Goal: Task Accomplishment & Management: Use online tool/utility

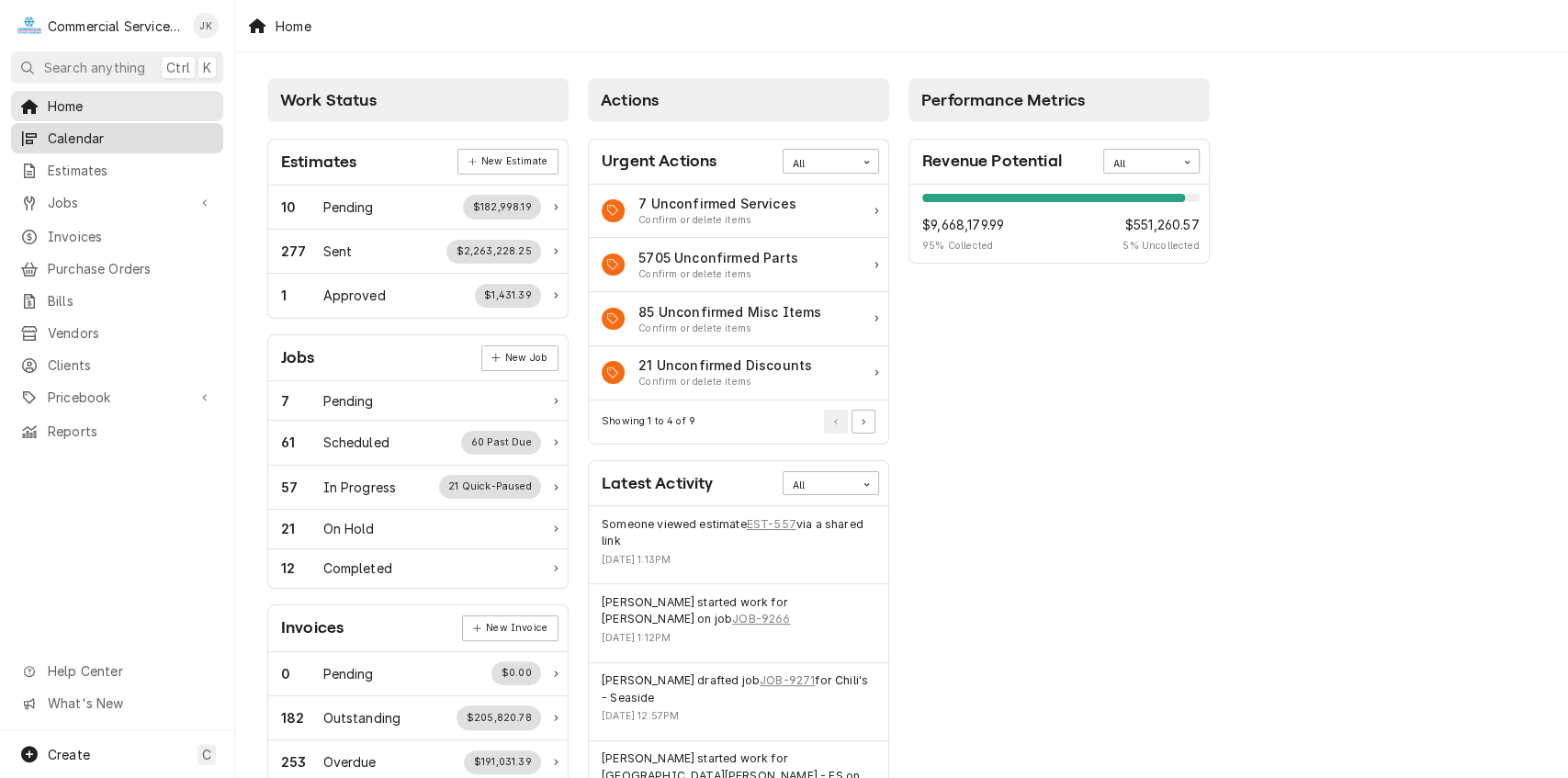
click at [133, 136] on span "Calendar" at bounding box center [131, 139] width 167 height 19
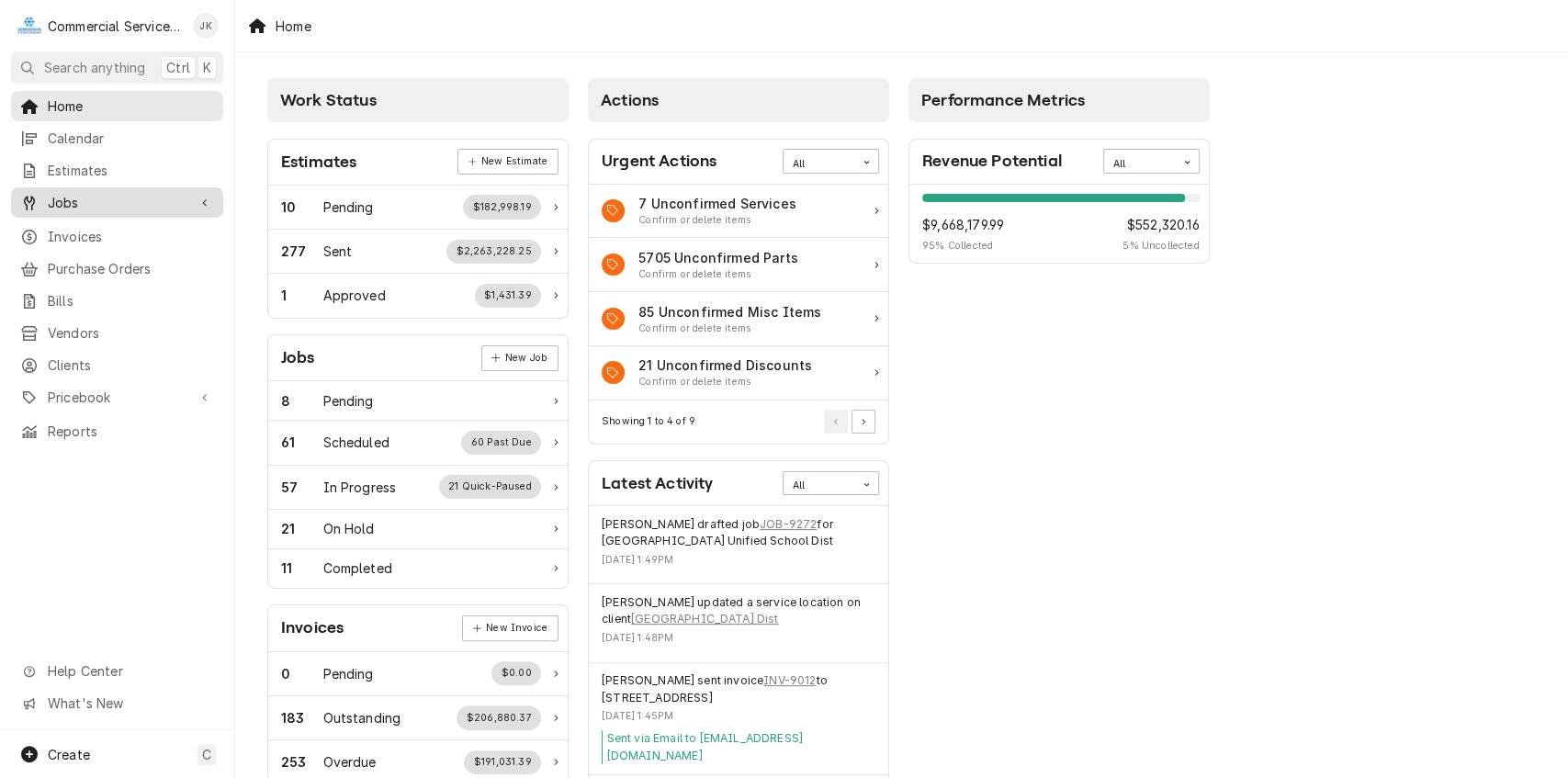
click at [127, 194] on span "Jobs" at bounding box center [118, 202] width 139 height 19
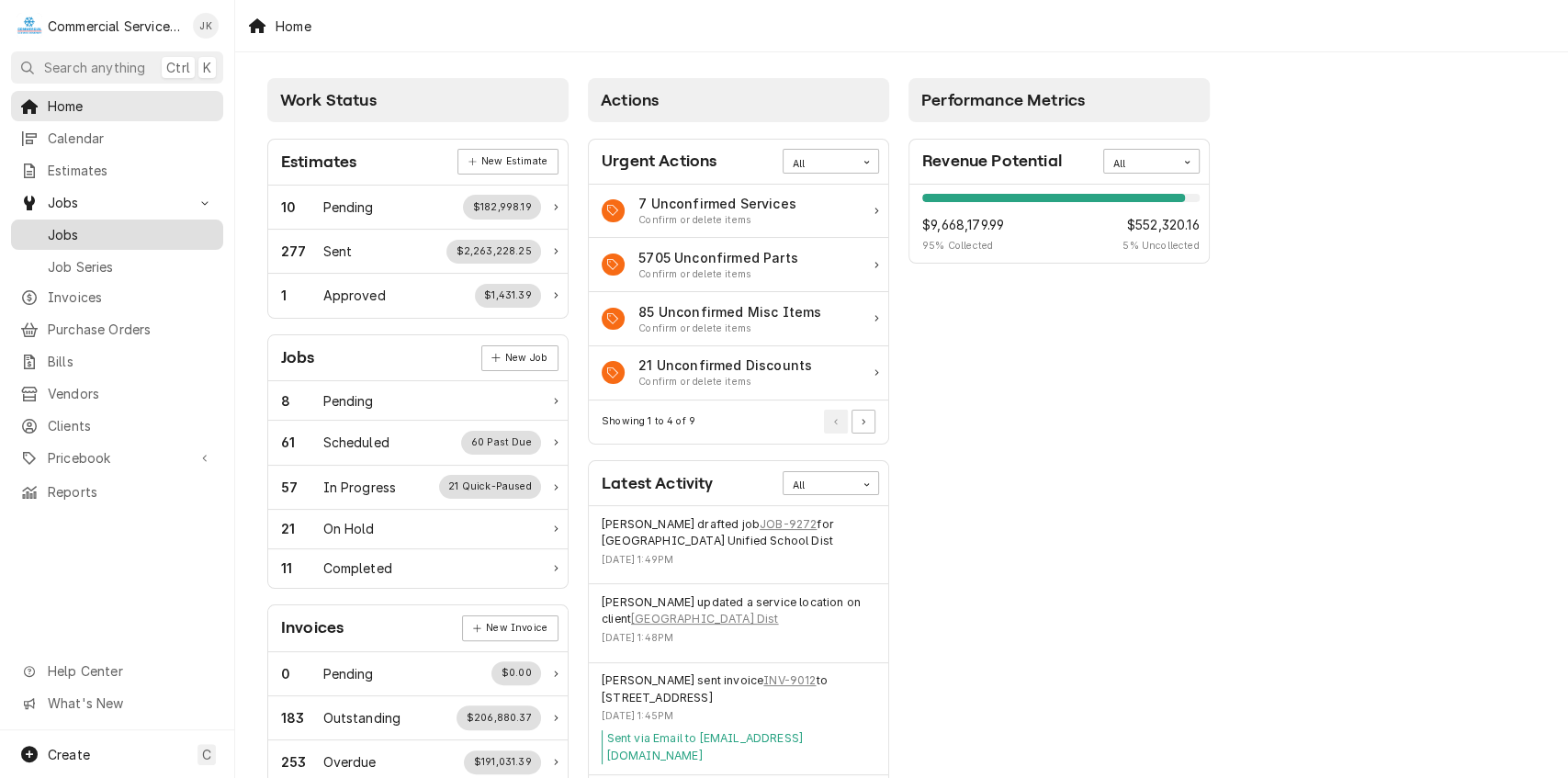
click at [116, 233] on span "Jobs" at bounding box center [131, 235] width 167 height 19
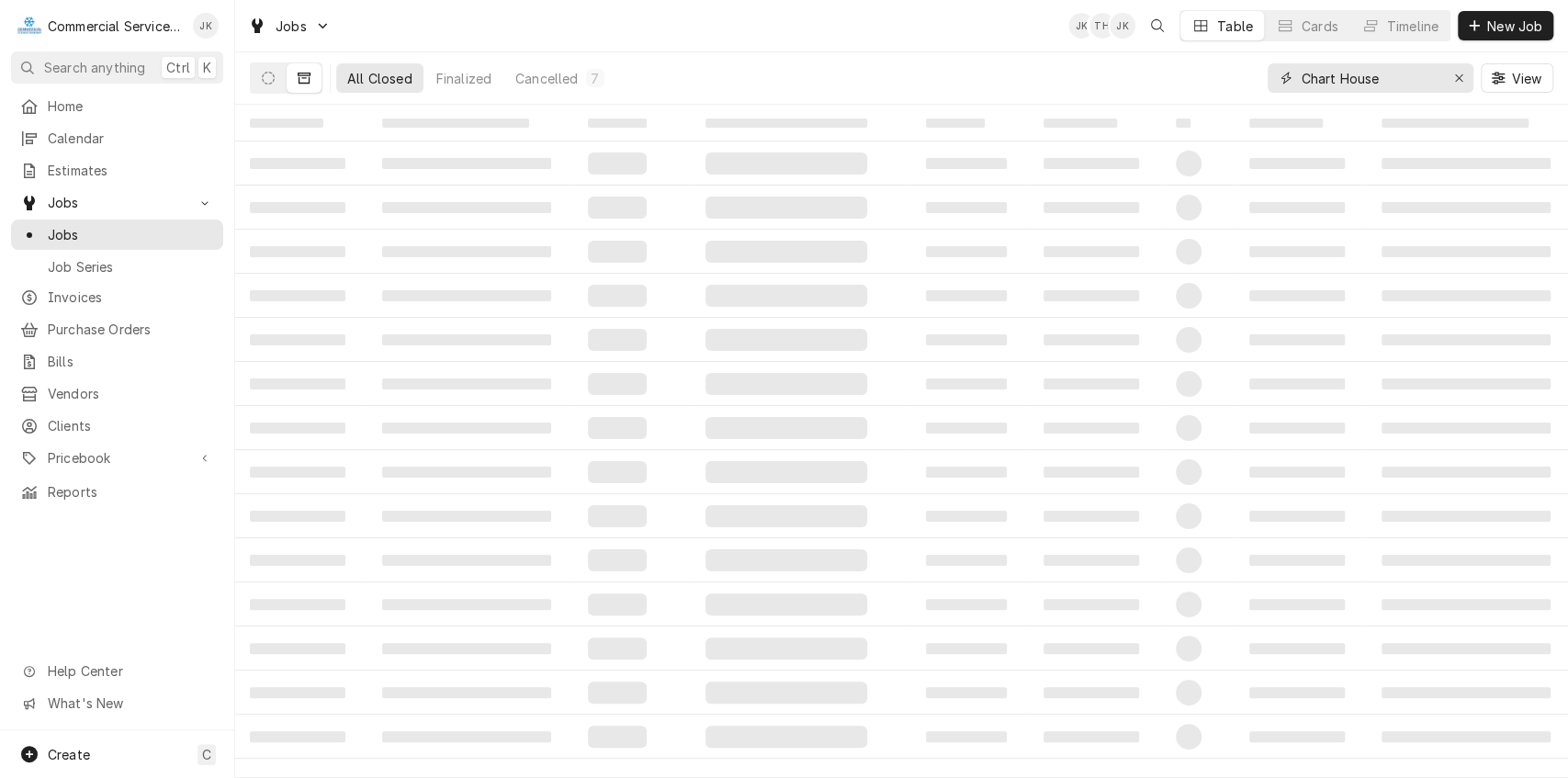
click at [1411, 70] on input "Chart House" at bounding box center [1370, 78] width 138 height 30
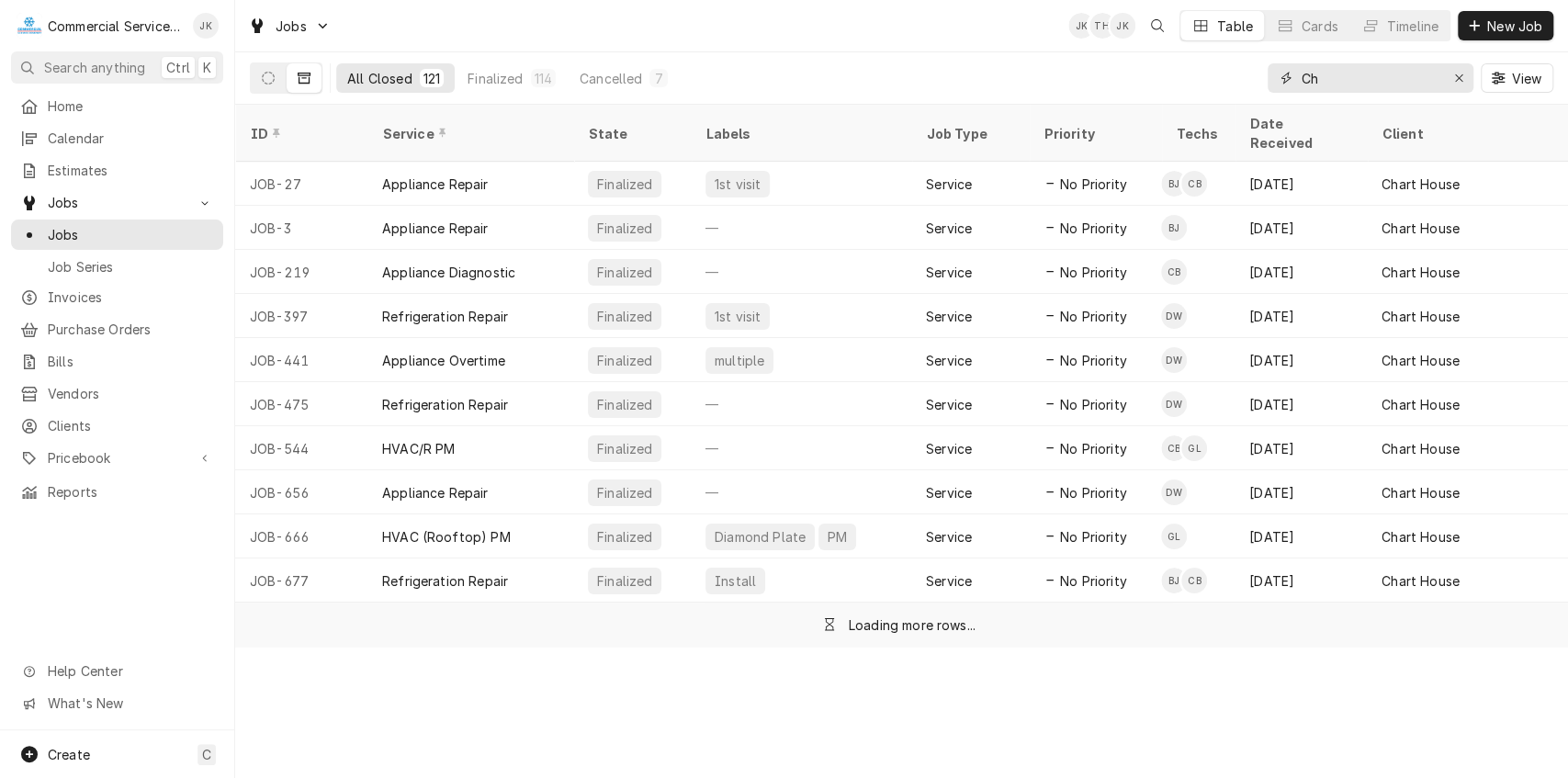
type input "C"
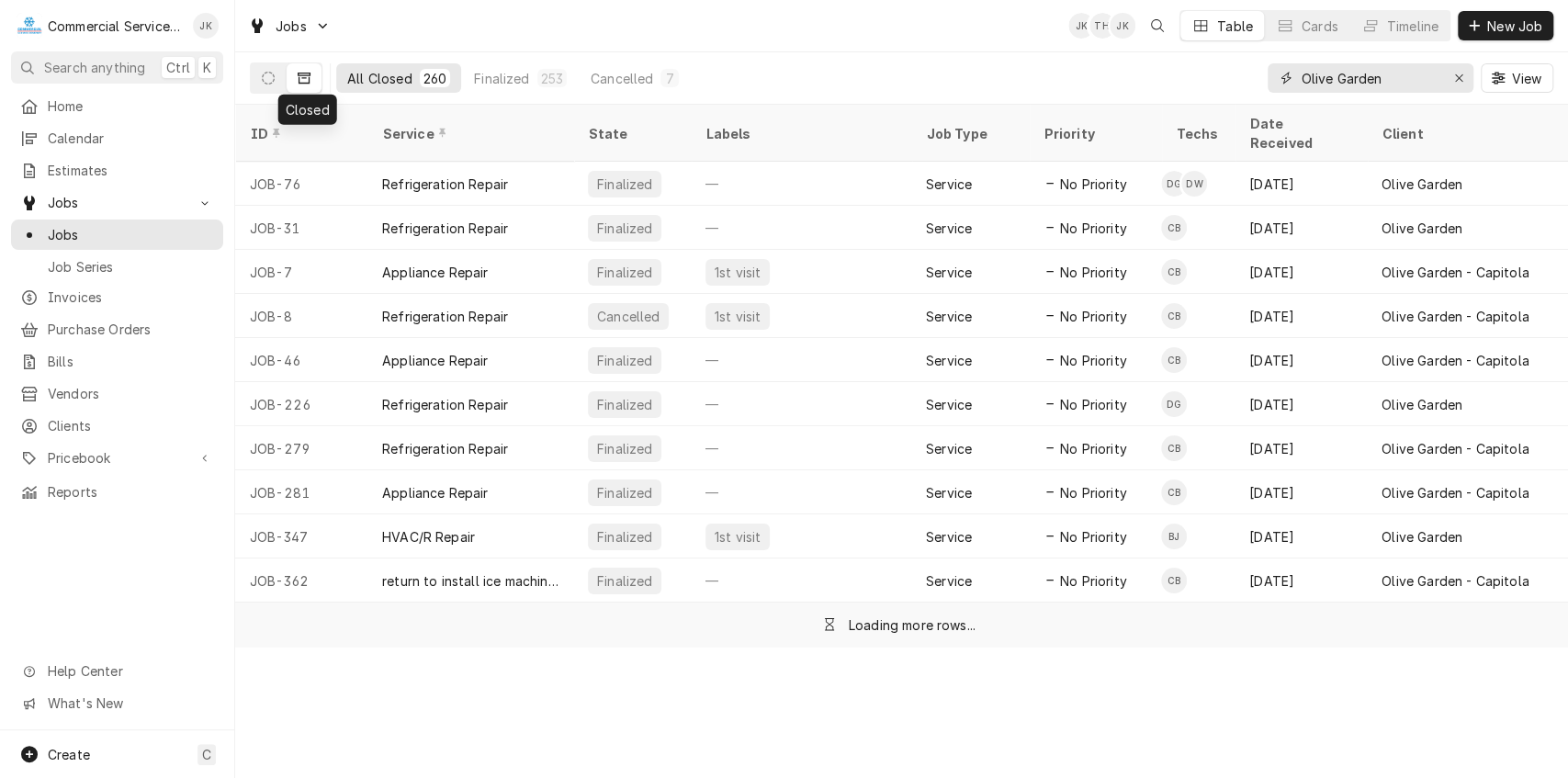
type input "Olive Garden"
click at [302, 73] on icon "Dynamic Content Wrapper" at bounding box center [303, 77] width 13 height 13
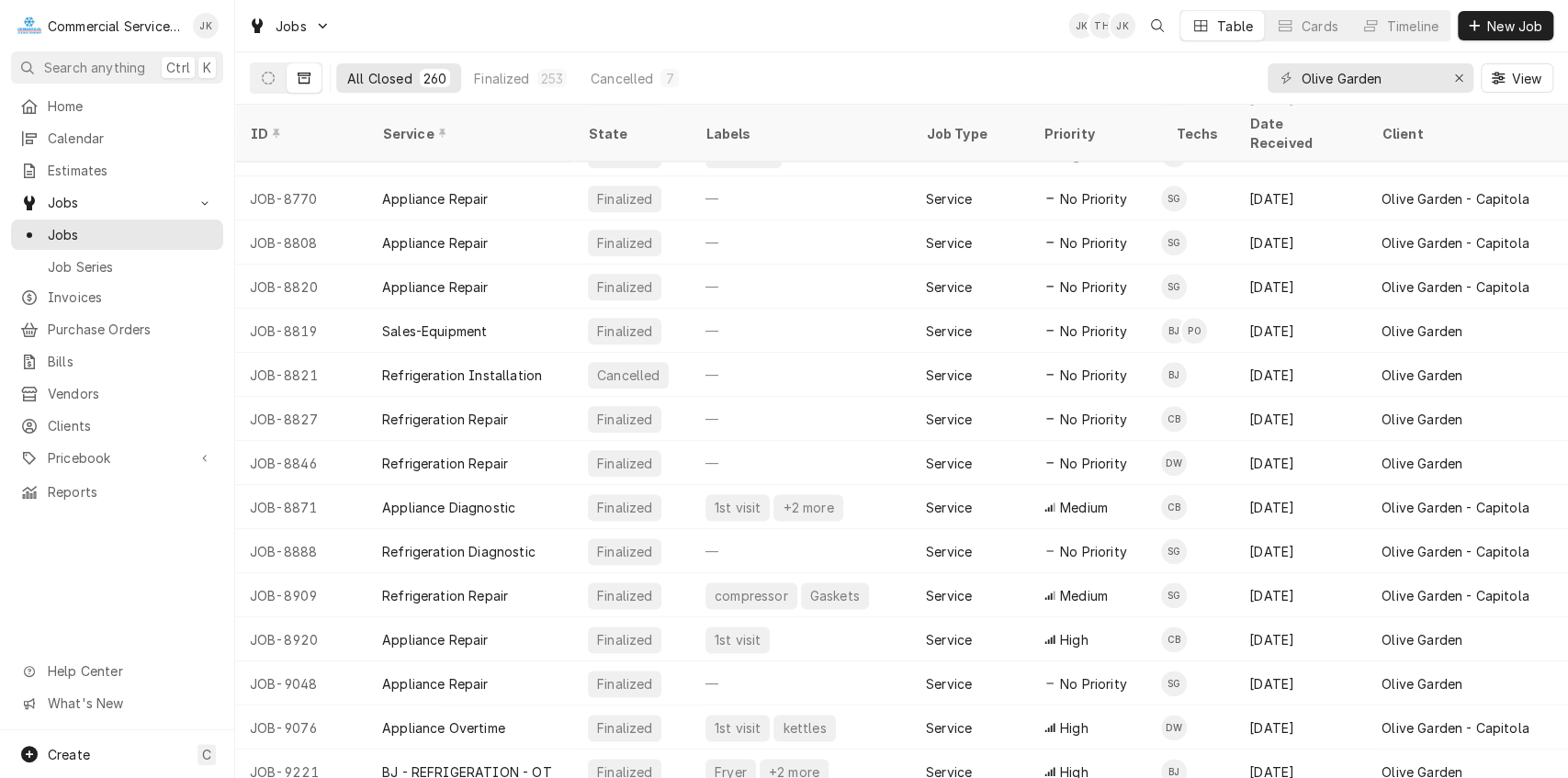
scroll to position [10834, 0]
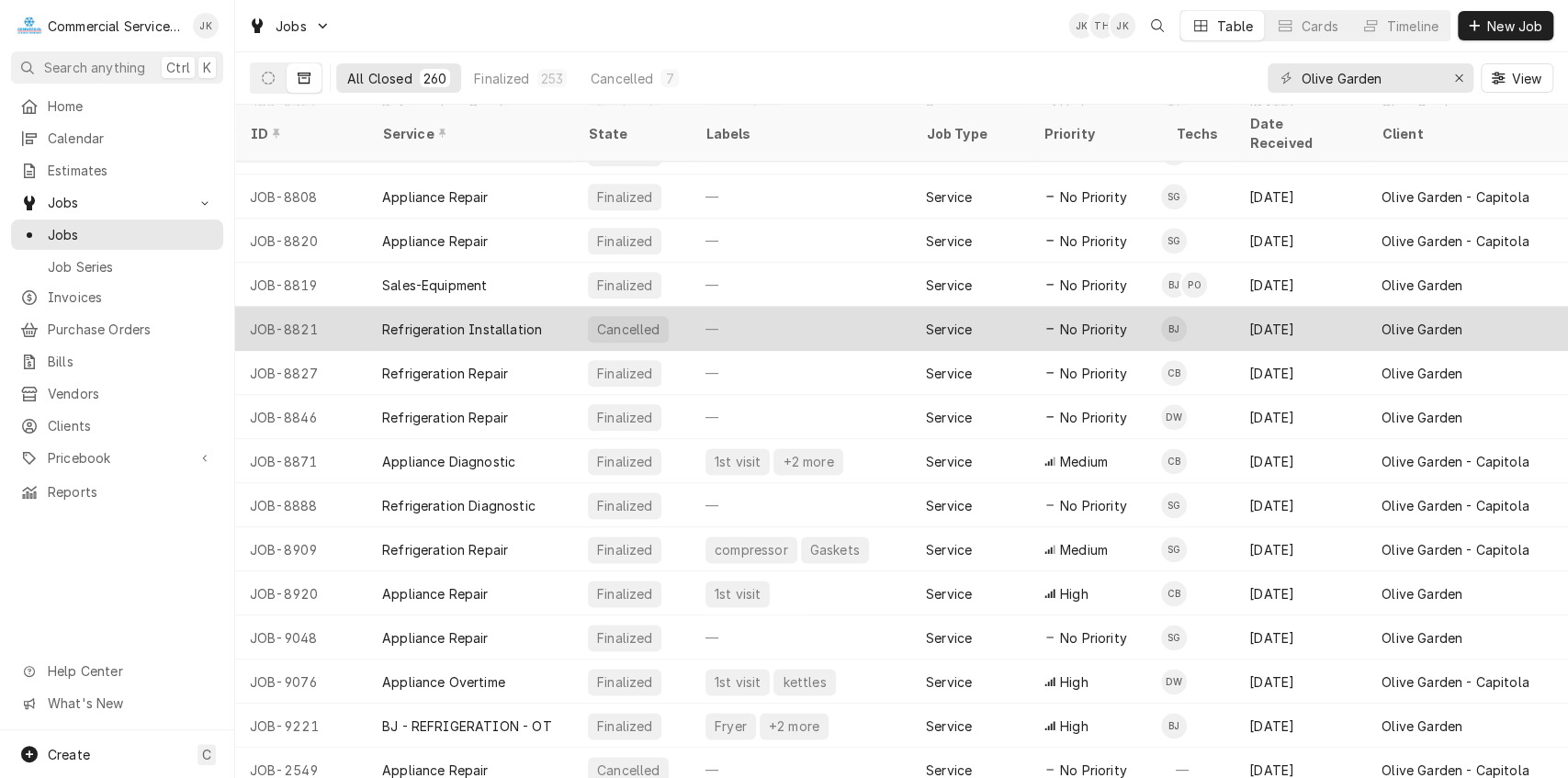
click at [923, 311] on div "Service" at bounding box center [970, 329] width 118 height 44
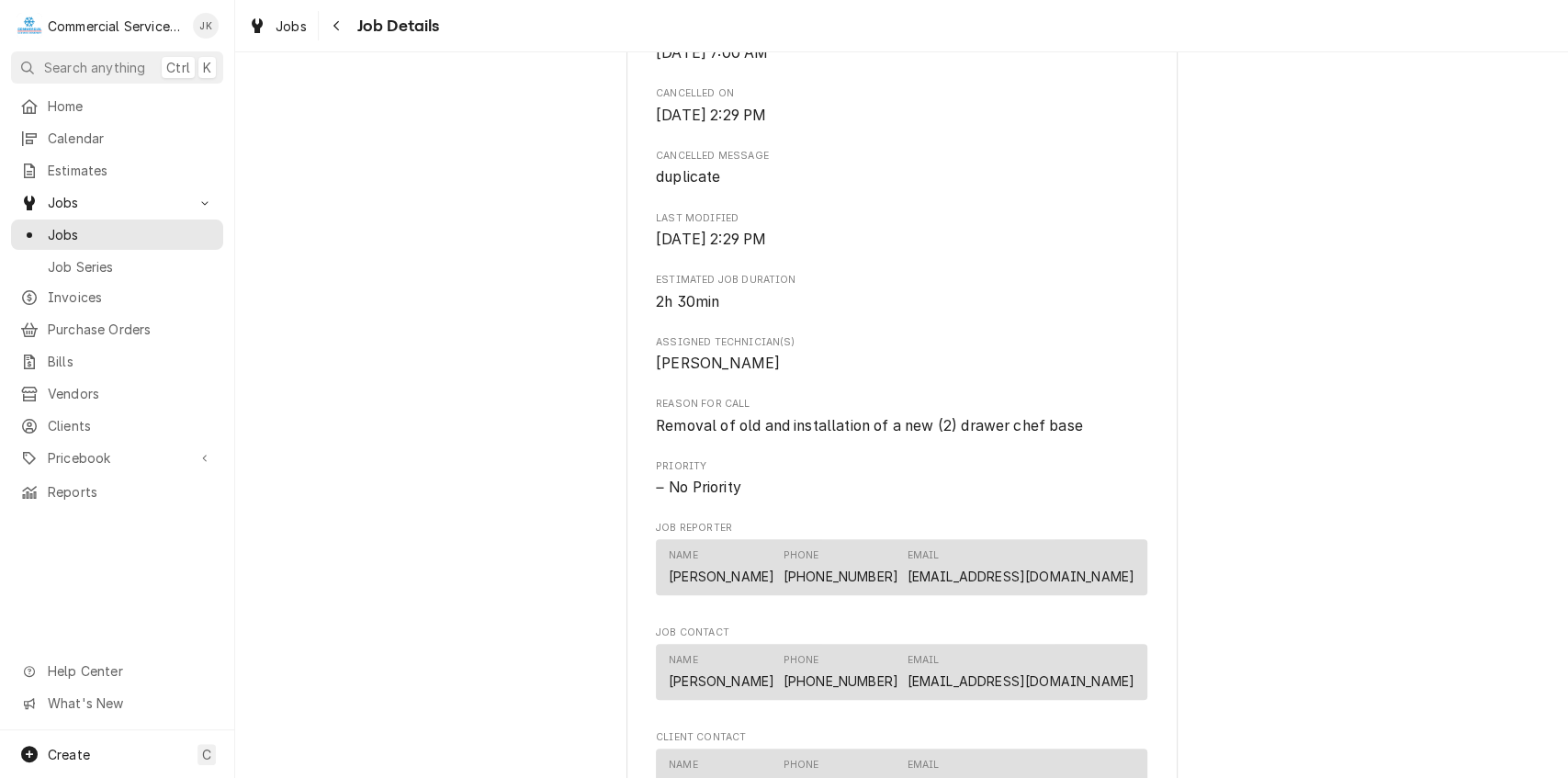
scroll to position [609, 0]
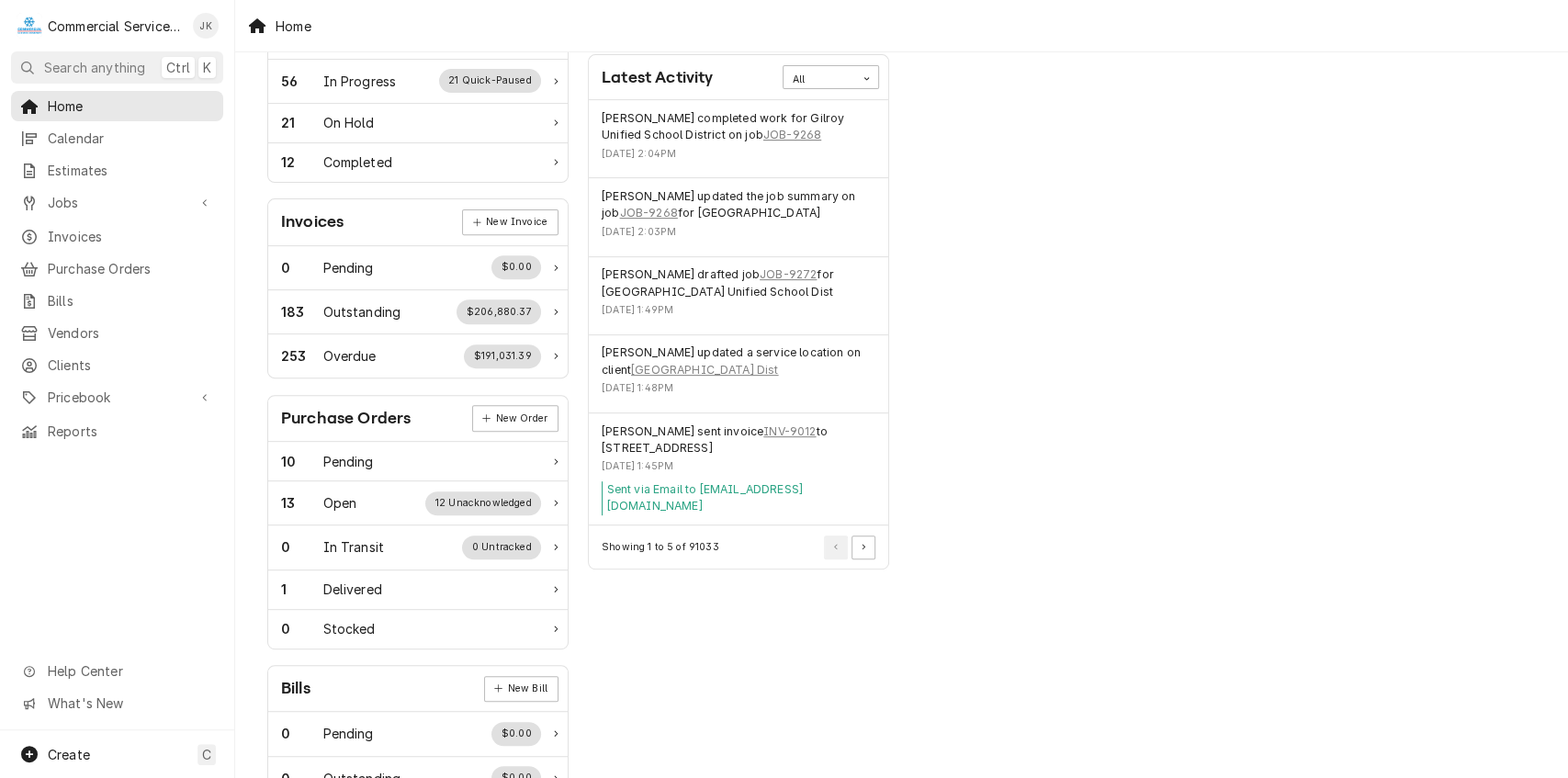
scroll to position [499, 0]
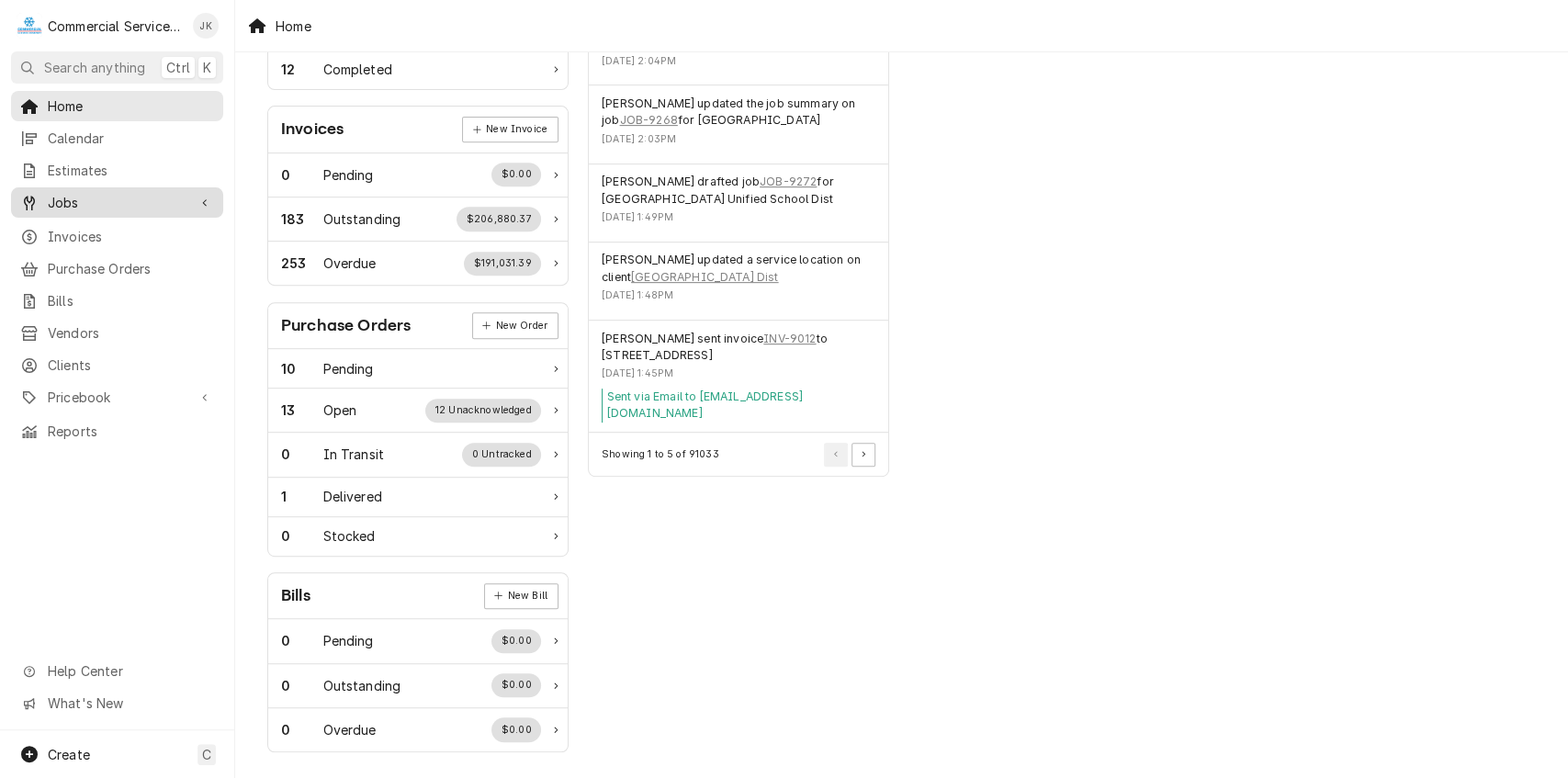
click at [73, 196] on span "Jobs" at bounding box center [118, 202] width 139 height 19
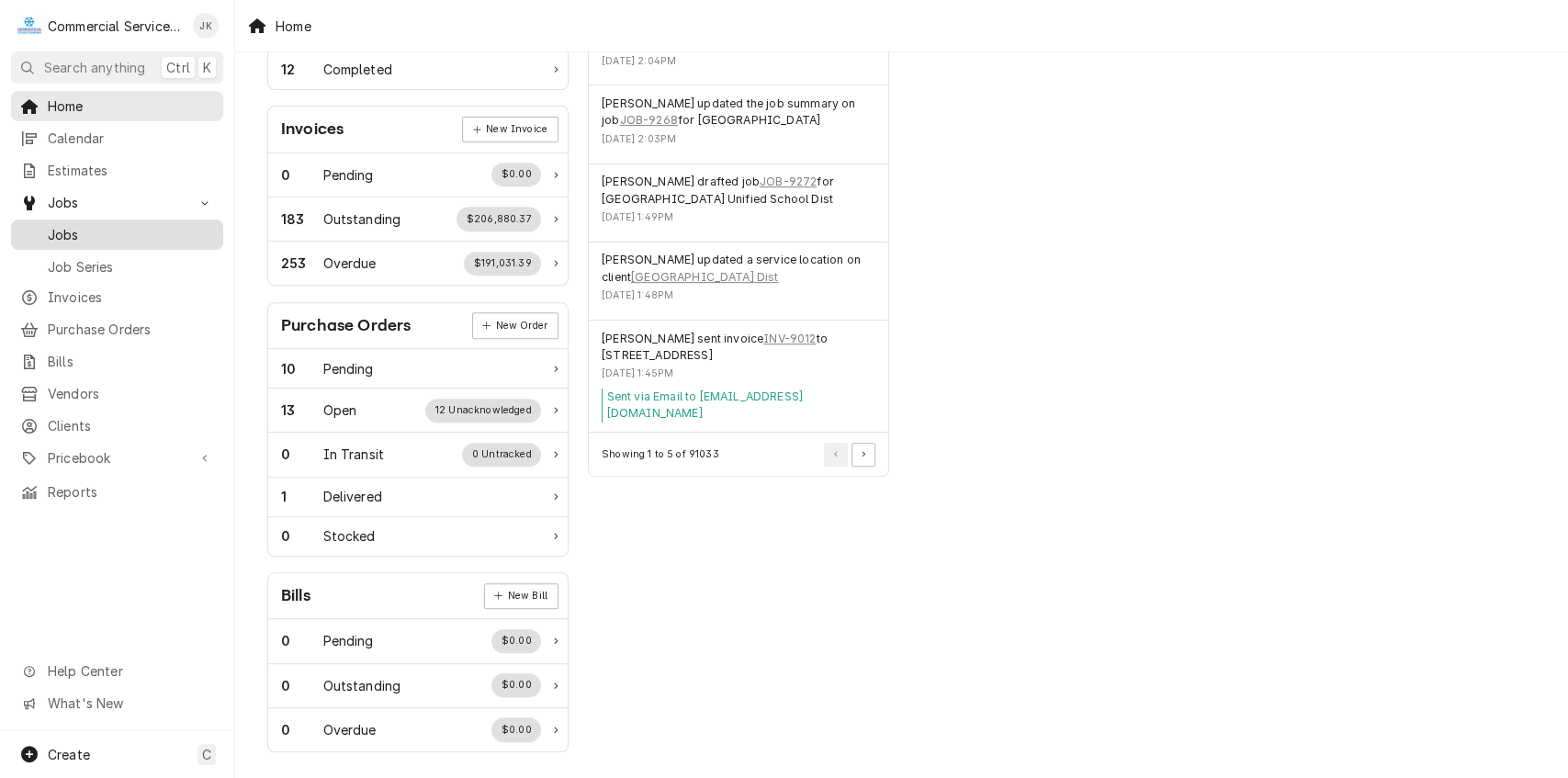
click at [71, 231] on span "Jobs" at bounding box center [131, 235] width 167 height 19
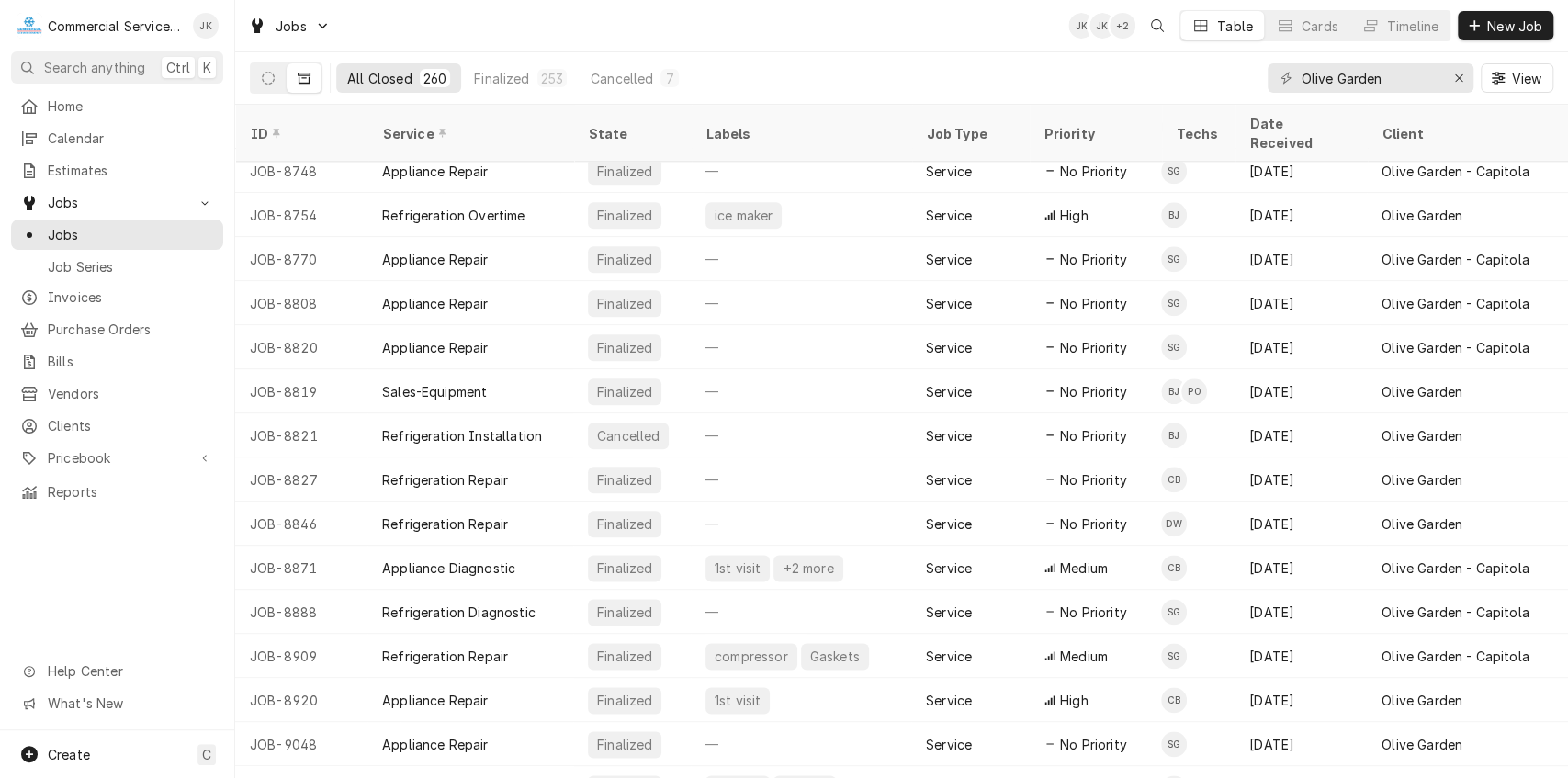
scroll to position [10637, 0]
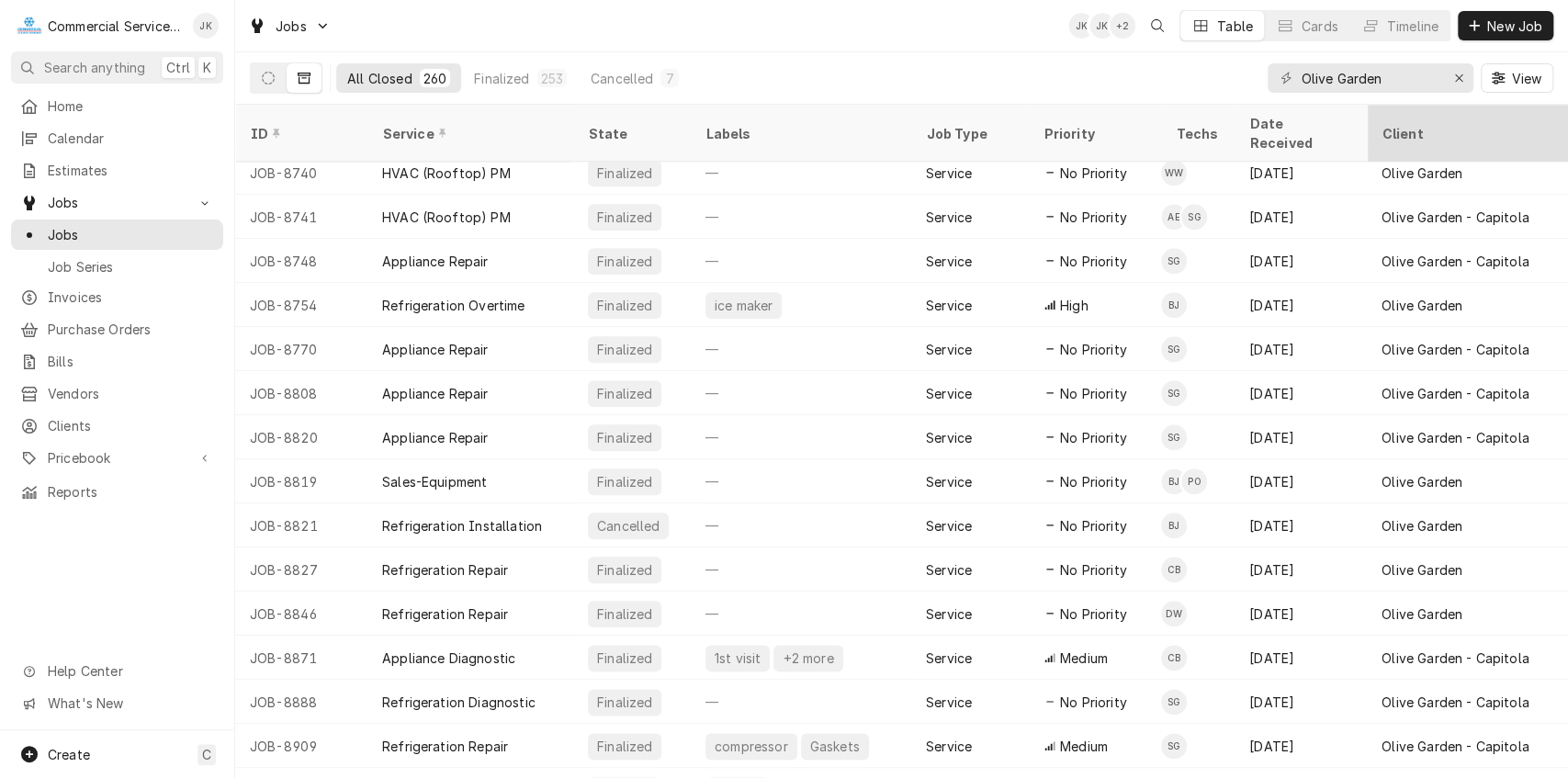
click at [1558, 109] on div "Client" at bounding box center [1470, 134] width 198 height 50
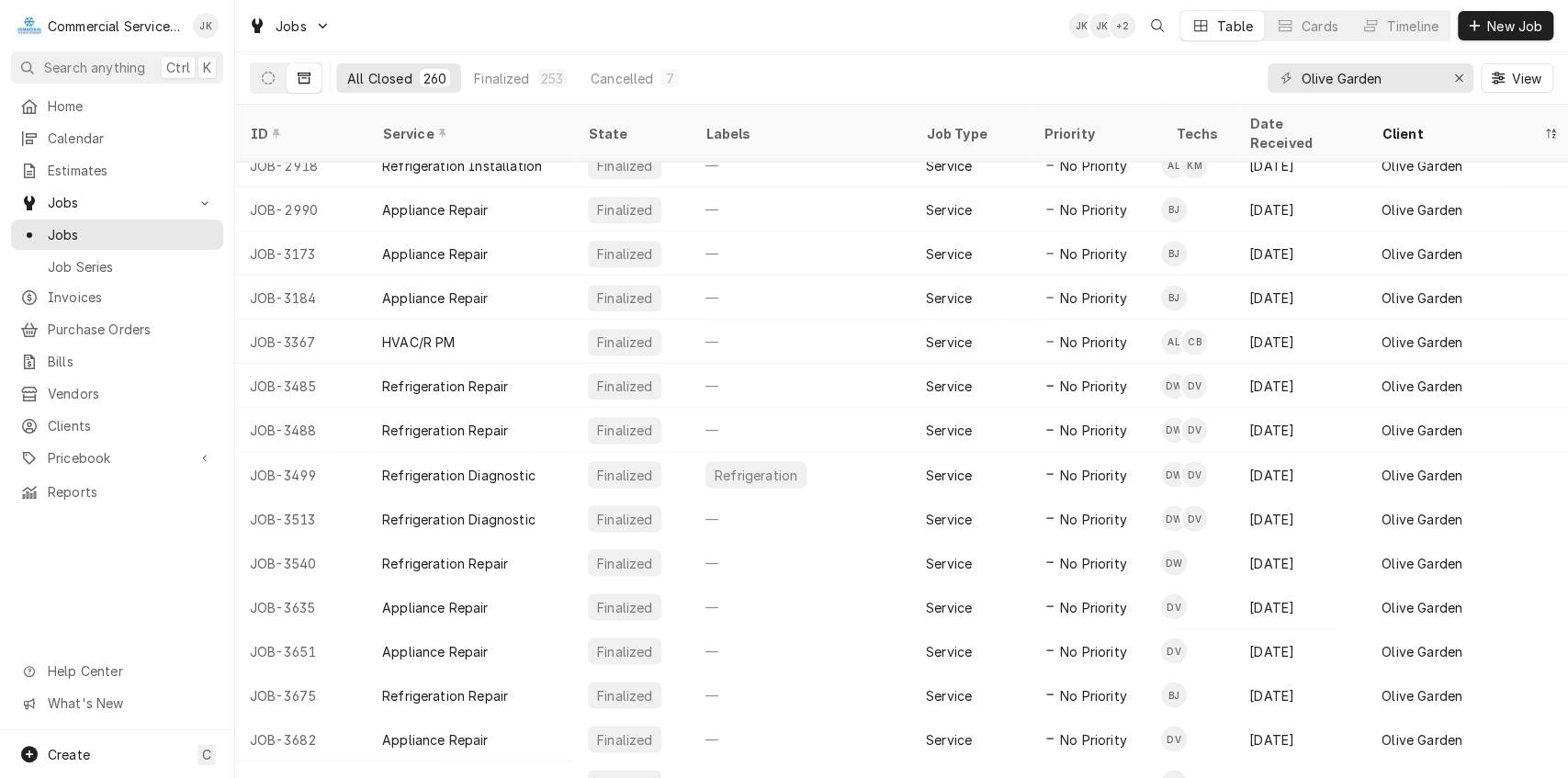
scroll to position [2060, 0]
